Goal: Task Accomplishment & Management: Use online tool/utility

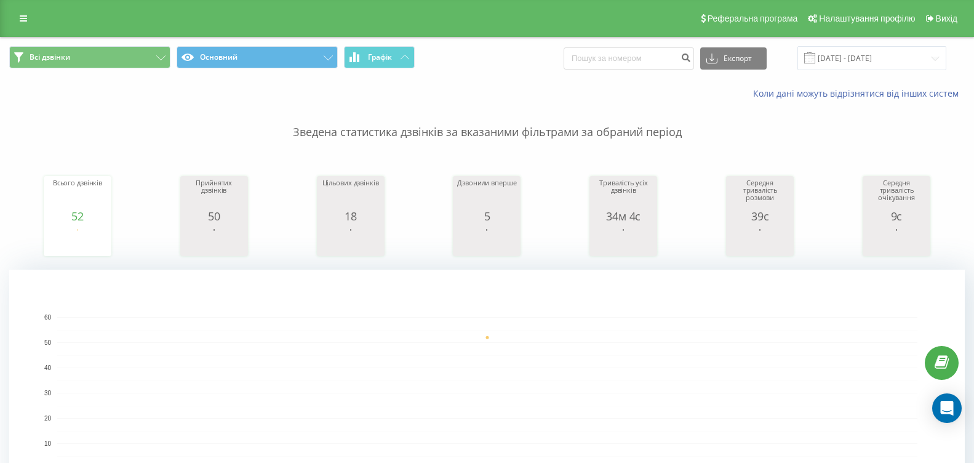
click at [386, 69] on span "Всі дзвінки Основний Графік" at bounding box center [243, 58] width 469 height 24
click at [388, 55] on span "Графік" at bounding box center [380, 57] width 24 height 9
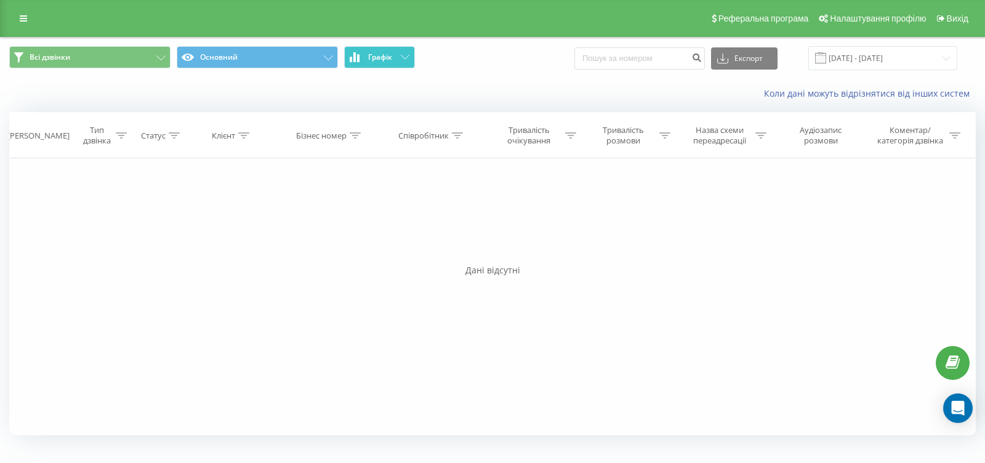
click at [388, 55] on span "Графік" at bounding box center [380, 57] width 24 height 9
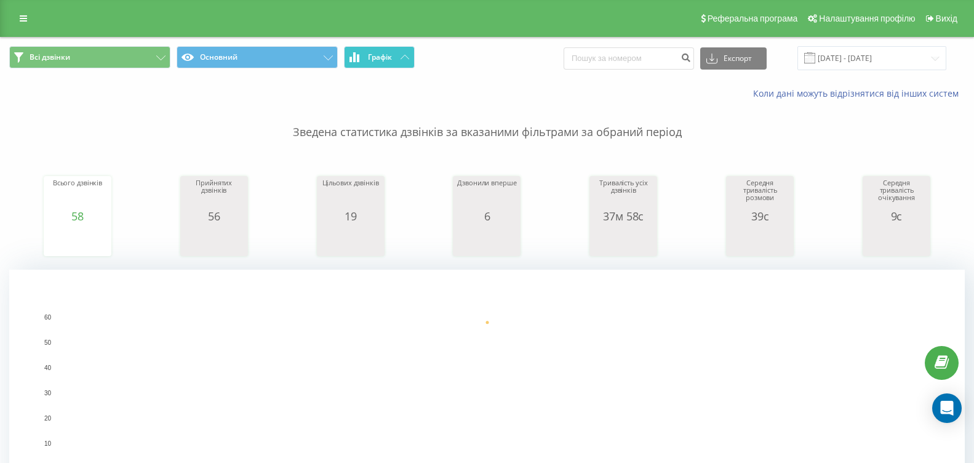
click at [354, 63] on button "Графік" at bounding box center [379, 57] width 71 height 22
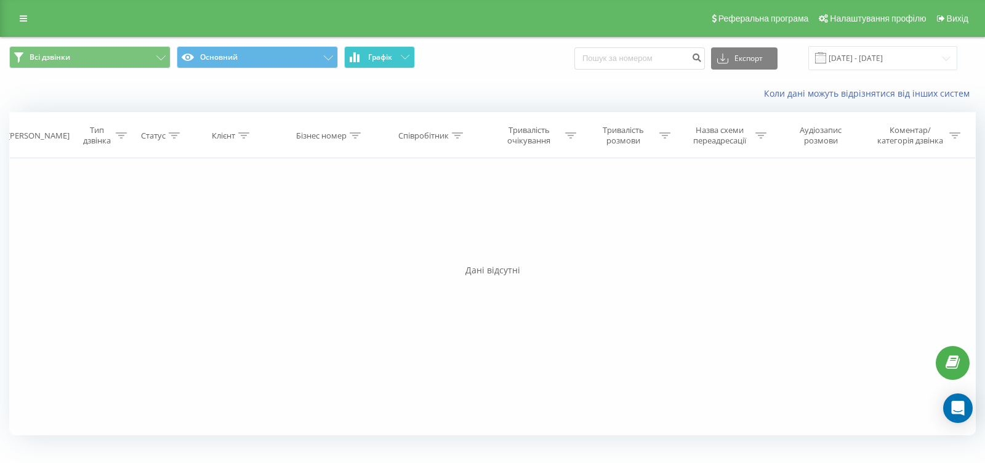
click at [354, 63] on button "Графік" at bounding box center [379, 57] width 71 height 22
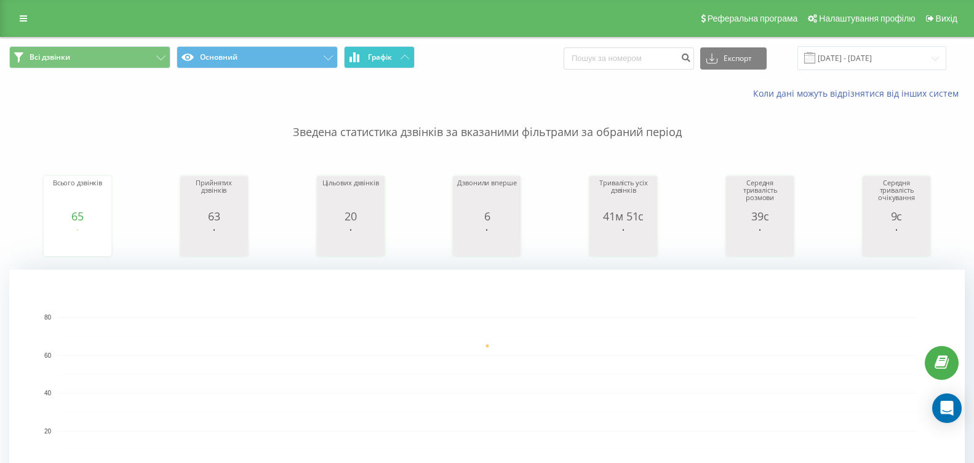
click at [399, 54] on button "Графік" at bounding box center [379, 57] width 71 height 22
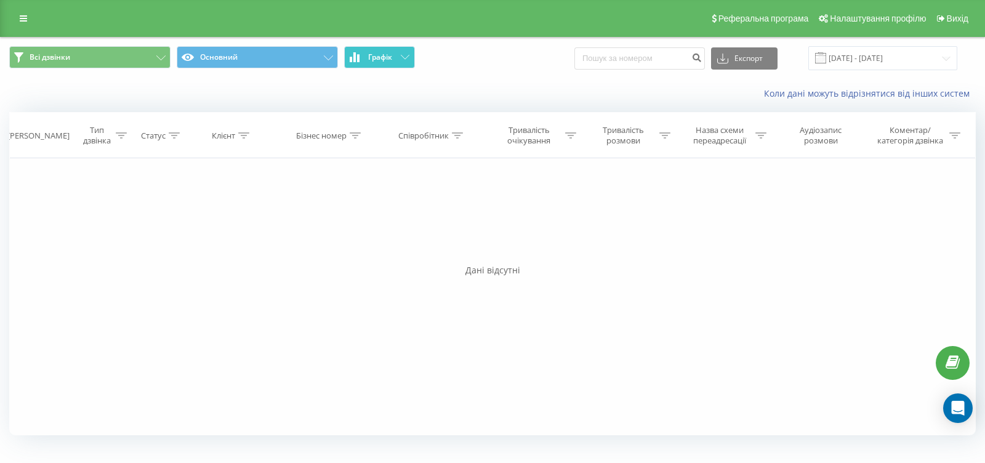
click at [399, 55] on button "Графік" at bounding box center [379, 57] width 71 height 22
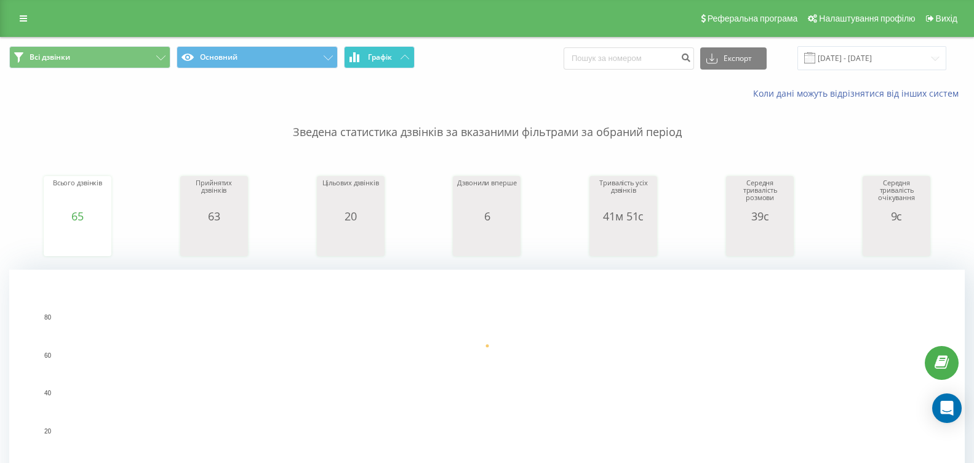
click at [351, 58] on icon at bounding box center [351, 60] width 2 height 6
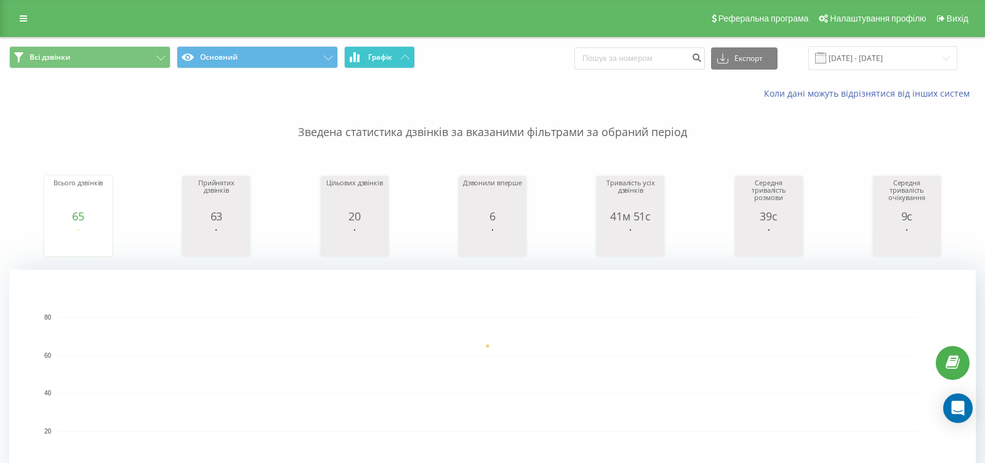
click at [351, 58] on icon at bounding box center [351, 60] width 2 height 6
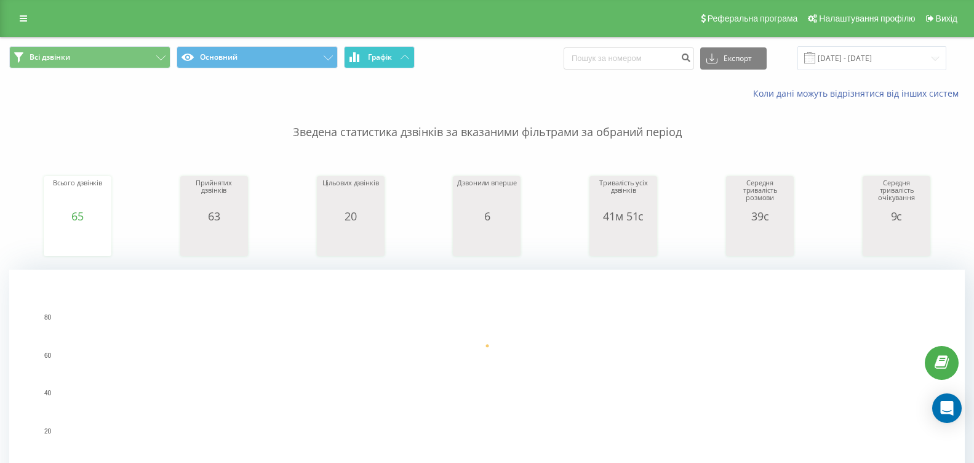
click at [390, 60] on span "Графік" at bounding box center [380, 57] width 24 height 9
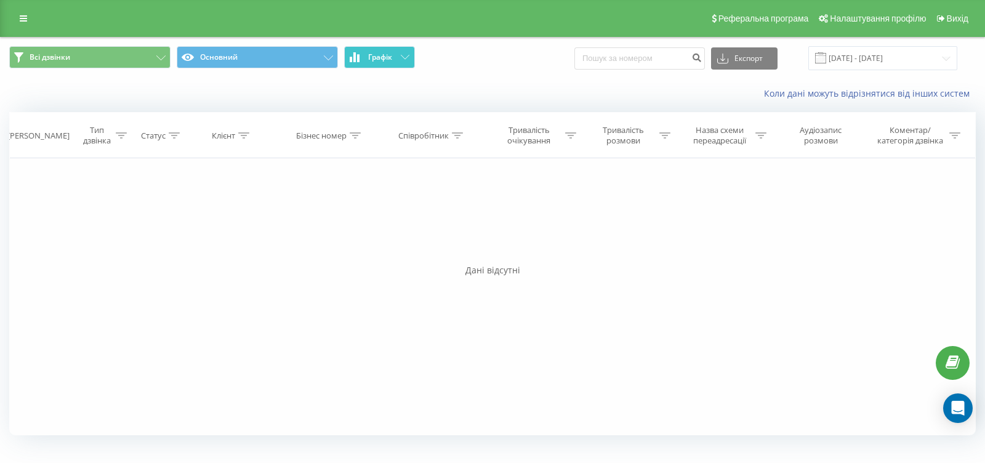
click at [390, 60] on span "Графік" at bounding box center [380, 57] width 24 height 9
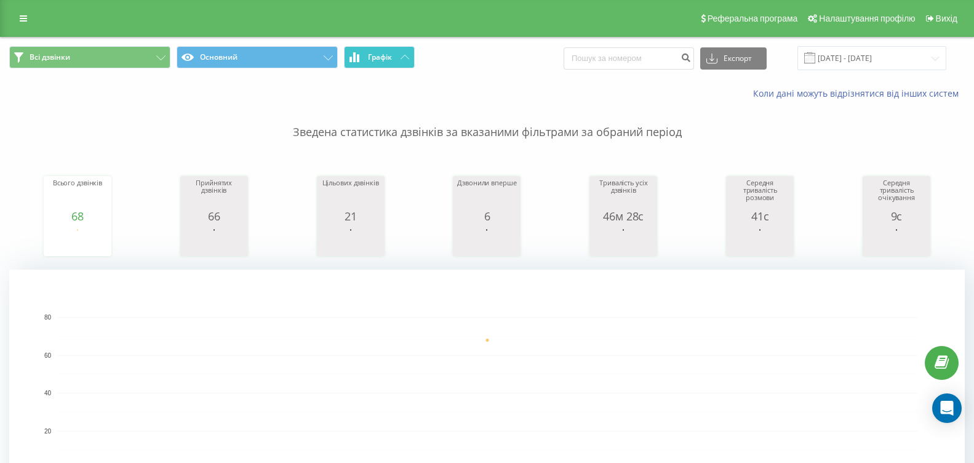
click at [368, 58] on span "Графік" at bounding box center [380, 57] width 24 height 9
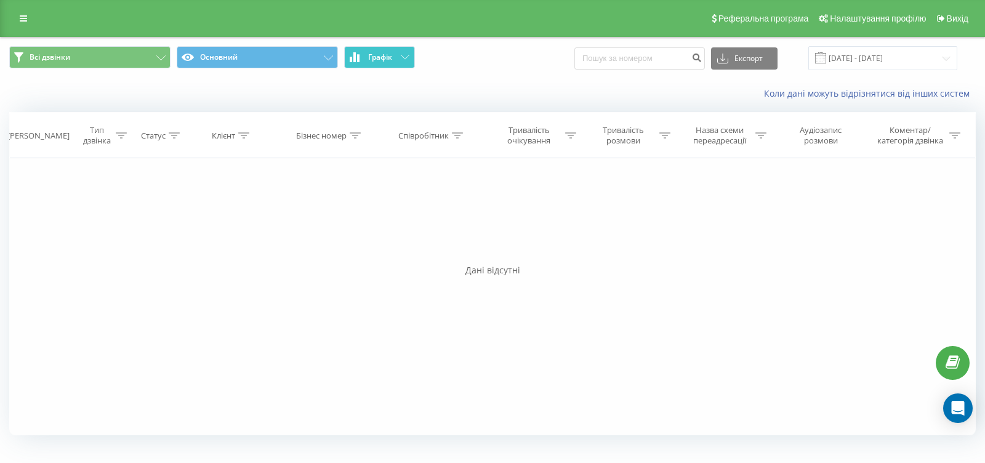
click at [366, 60] on button "Графік" at bounding box center [379, 57] width 71 height 22
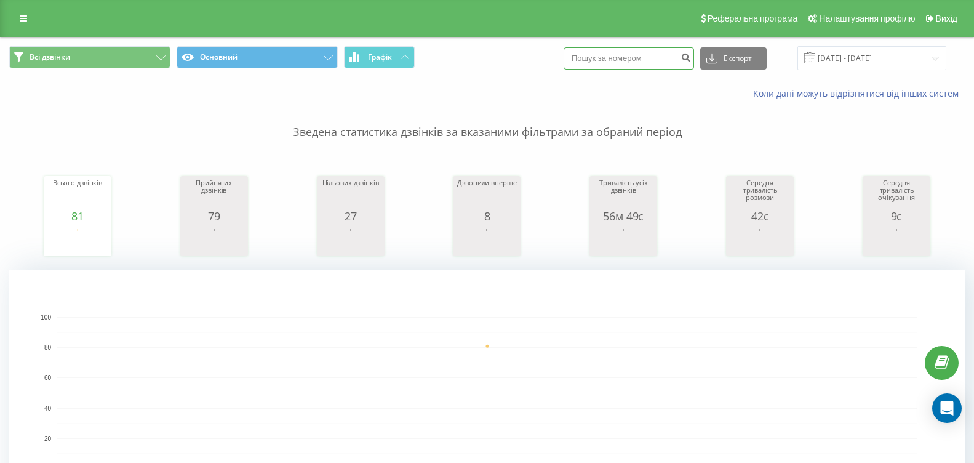
click at [648, 58] on input at bounding box center [629, 58] width 130 height 22
paste input "0956808144"
type input "0956808144"
click at [691, 58] on icon "submit" at bounding box center [686, 55] width 10 height 7
click at [879, 54] on input "24.05.2025 - 24.06.2025" at bounding box center [872, 58] width 149 height 24
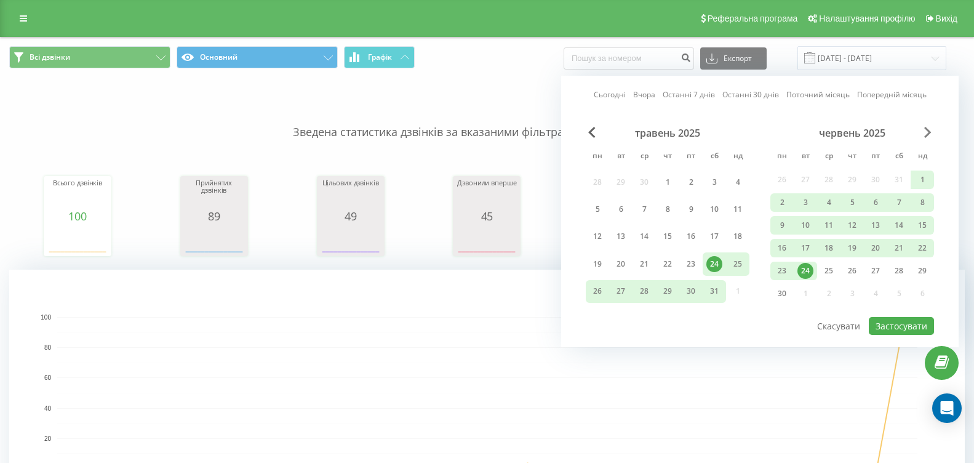
click at [925, 133] on span "Next Month" at bounding box center [927, 132] width 7 height 11
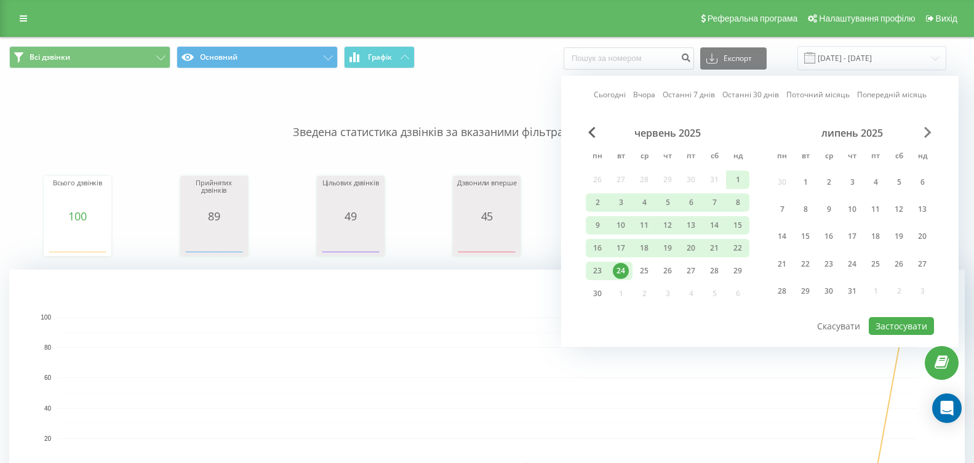
click at [925, 133] on span "Next Month" at bounding box center [927, 132] width 7 height 11
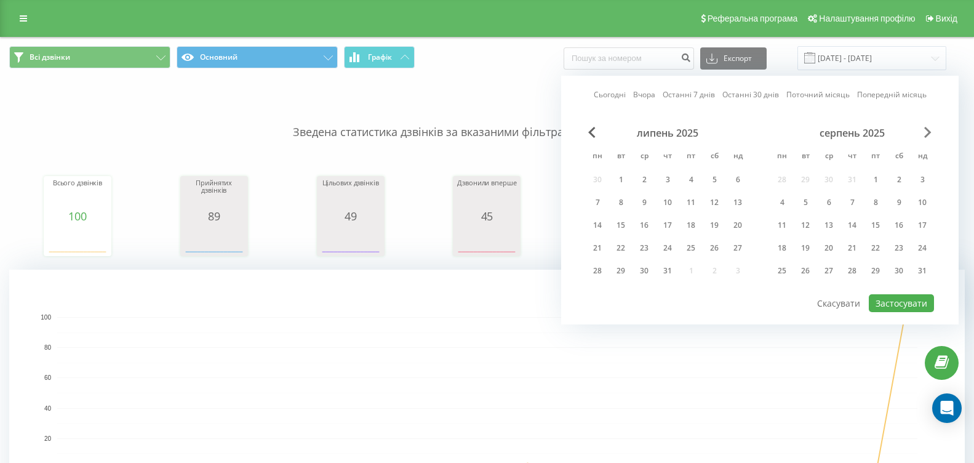
click at [925, 133] on span "Next Month" at bounding box center [927, 132] width 7 height 11
click at [782, 254] on div "22" at bounding box center [782, 248] width 16 height 16
click at [897, 295] on button "Застосувати" at bounding box center [901, 303] width 65 height 18
type input "[DATE] - [DATE]"
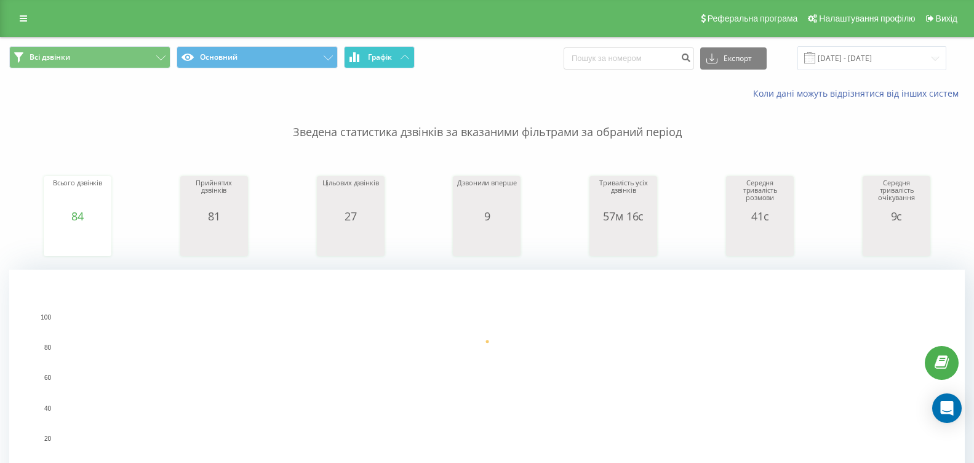
click at [394, 56] on button "Графік" at bounding box center [379, 57] width 71 height 22
click at [408, 47] on button "Графік" at bounding box center [379, 57] width 71 height 22
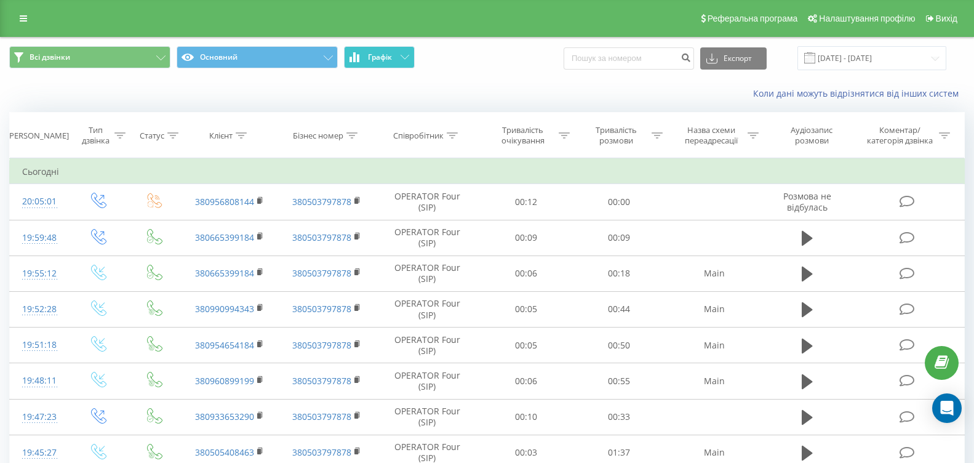
click at [408, 47] on button "Графік" at bounding box center [379, 57] width 71 height 22
